Goal: Task Accomplishment & Management: Manage account settings

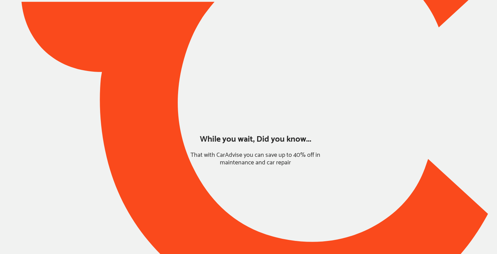
type input "*******"
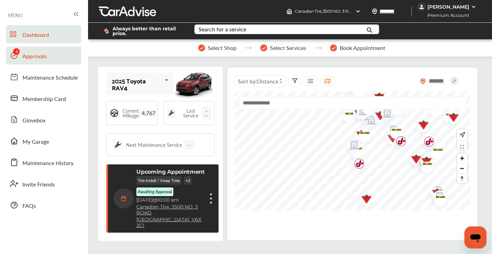
click at [44, 58] on span "Approvals" at bounding box center [34, 56] width 25 height 9
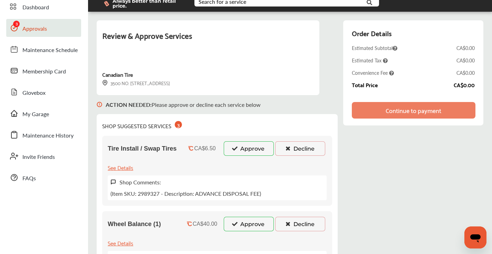
scroll to position [45, 0]
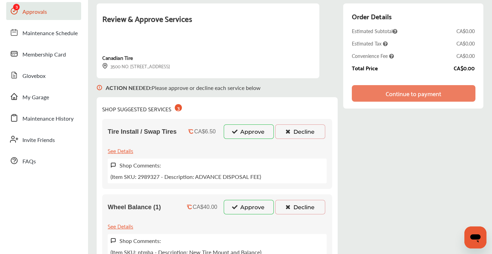
click at [247, 134] on button "Approve" at bounding box center [249, 132] width 50 height 14
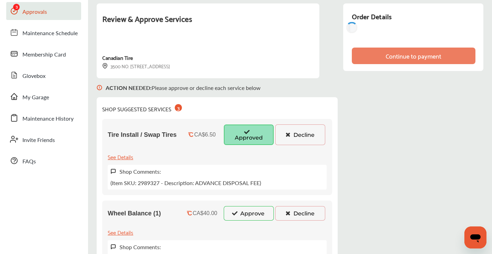
click at [246, 214] on button "Approve" at bounding box center [249, 213] width 50 height 14
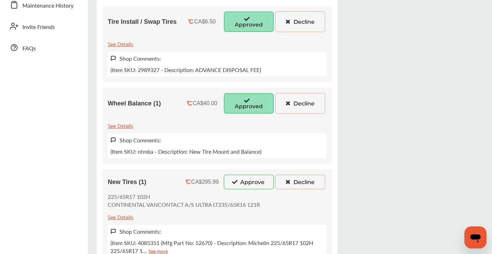
scroll to position [176, 0]
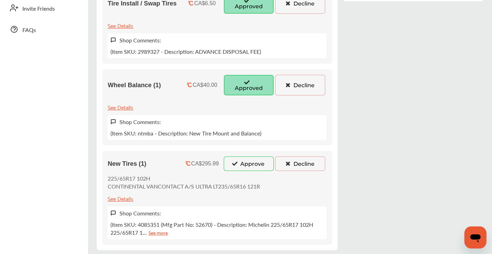
click at [245, 168] on button "Approve" at bounding box center [249, 164] width 50 height 14
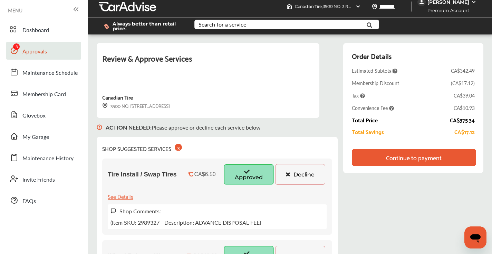
scroll to position [0, 0]
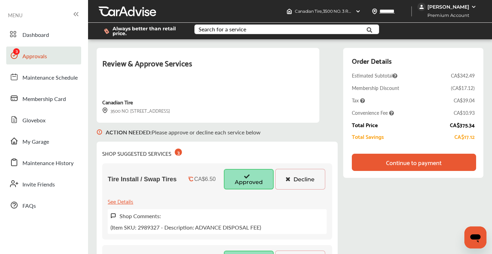
click at [413, 161] on div "Continue to payment" at bounding box center [414, 162] width 56 height 7
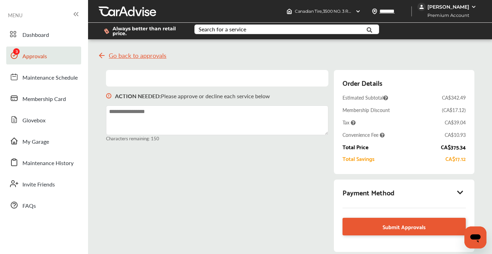
click at [460, 192] on icon at bounding box center [460, 192] width 8 height 7
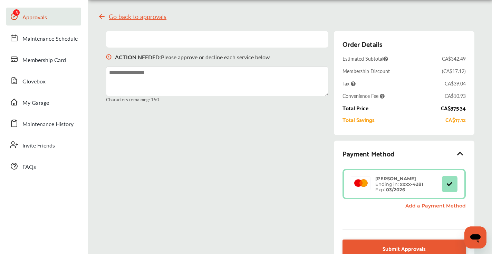
scroll to position [40, 0]
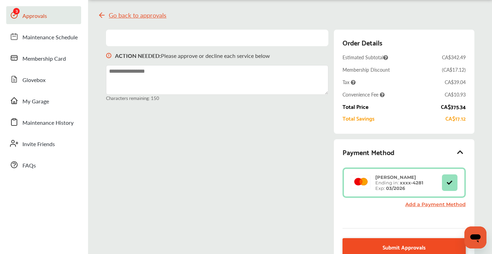
click at [413, 243] on span "Submit Approvals" at bounding box center [403, 247] width 43 height 9
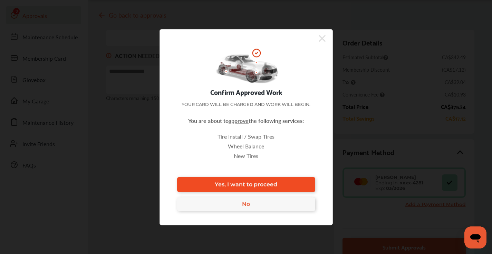
click at [280, 183] on link "Yes, I want to proceed" at bounding box center [246, 184] width 138 height 15
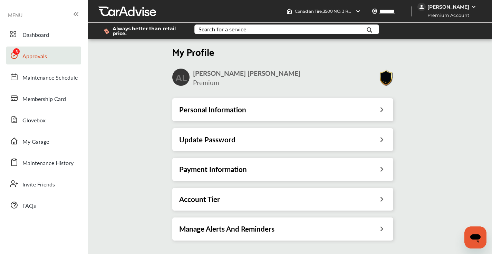
click at [42, 57] on span "Approvals" at bounding box center [34, 56] width 25 height 9
